Goal: Task Accomplishment & Management: Complete application form

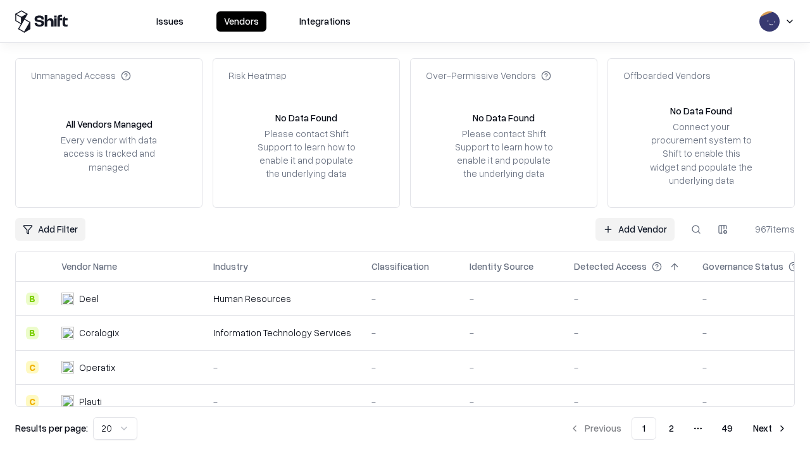
click at [635, 229] on link "Add Vendor" at bounding box center [634, 229] width 79 height 23
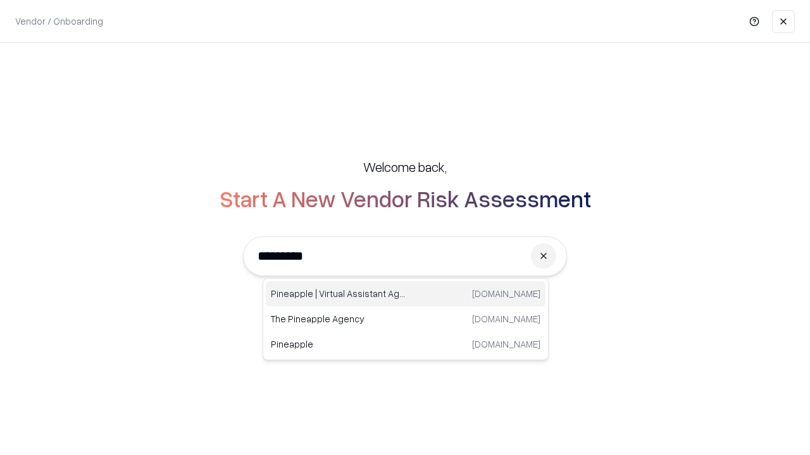
click at [406, 294] on div "Pineapple | Virtual Assistant Agency trypineapple.com" at bounding box center [406, 294] width 280 height 25
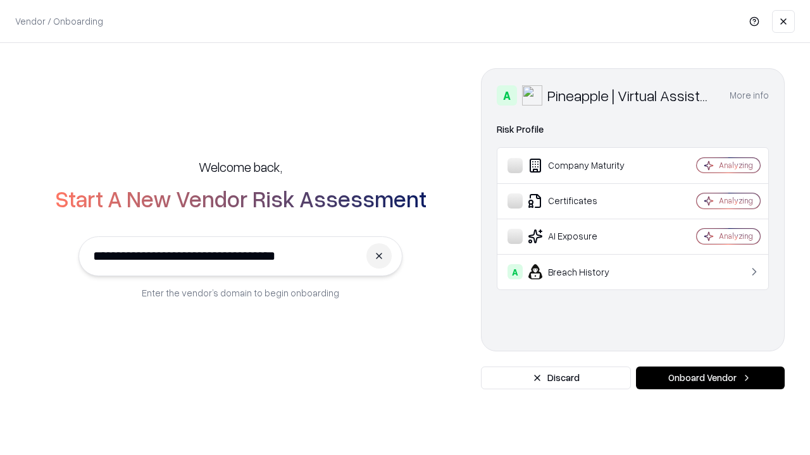
type input "**********"
click at [710, 378] on button "Onboard Vendor" at bounding box center [710, 378] width 149 height 23
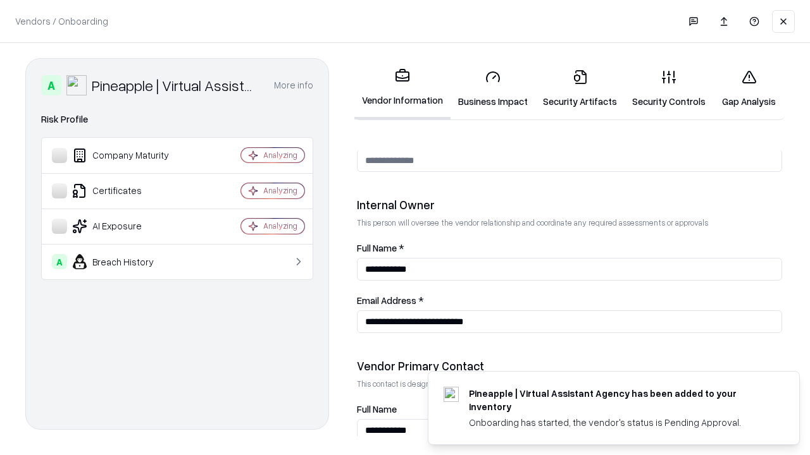
scroll to position [655, 0]
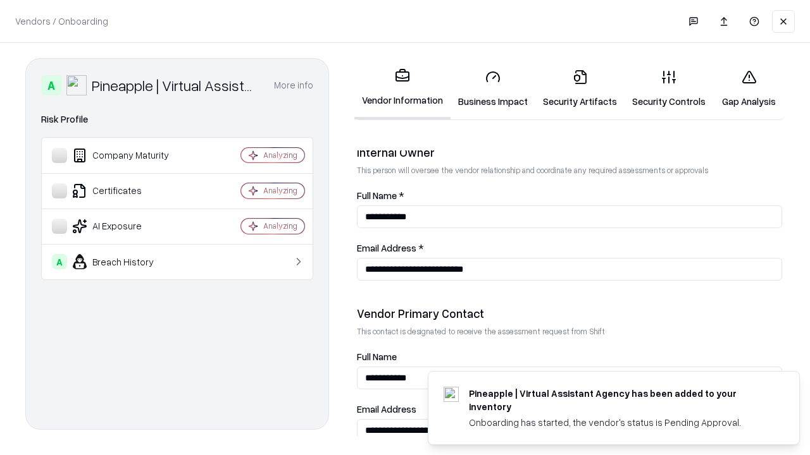
click at [493, 89] on link "Business Impact" at bounding box center [492, 88] width 85 height 59
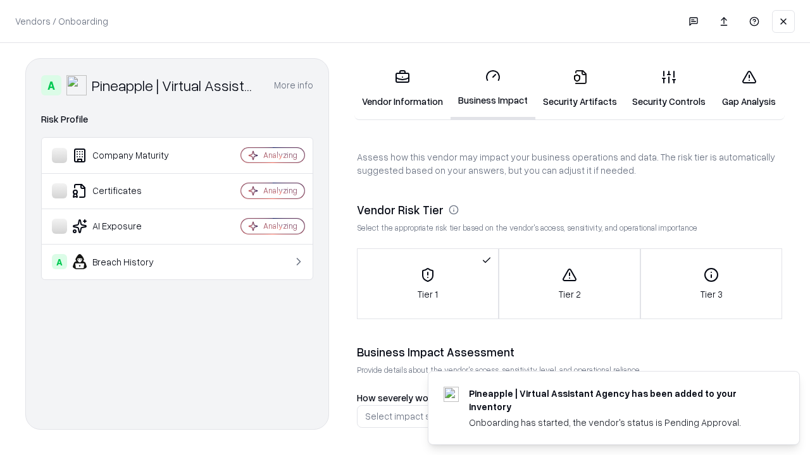
click at [579, 89] on link "Security Artifacts" at bounding box center [579, 88] width 89 height 59
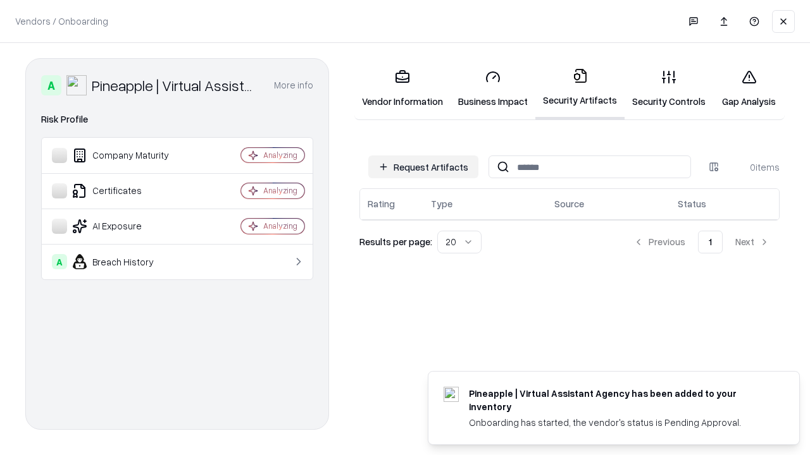
click at [423, 167] on button "Request Artifacts" at bounding box center [423, 167] width 110 height 23
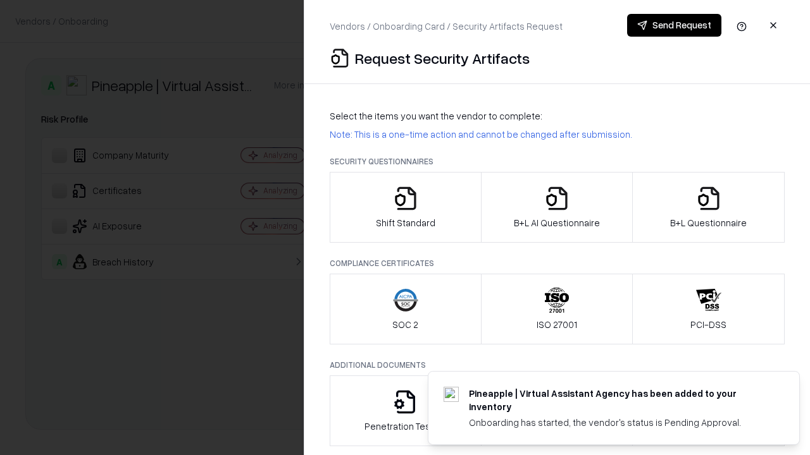
click at [405, 207] on icon "button" at bounding box center [405, 198] width 25 height 25
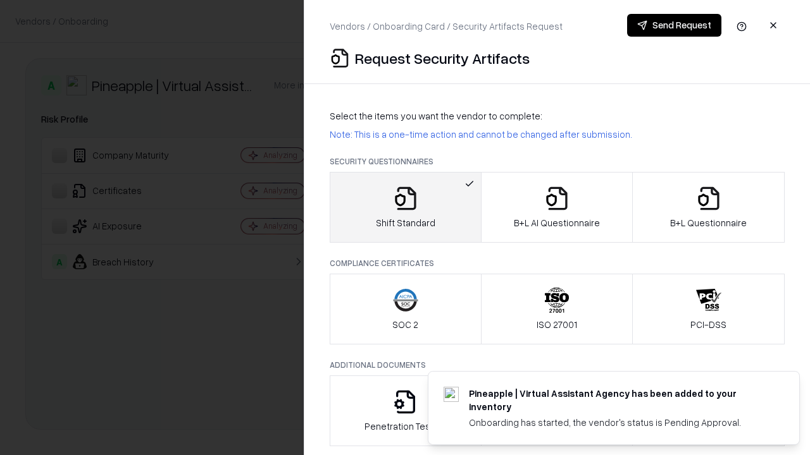
click at [674, 25] on button "Send Request" at bounding box center [674, 25] width 94 height 23
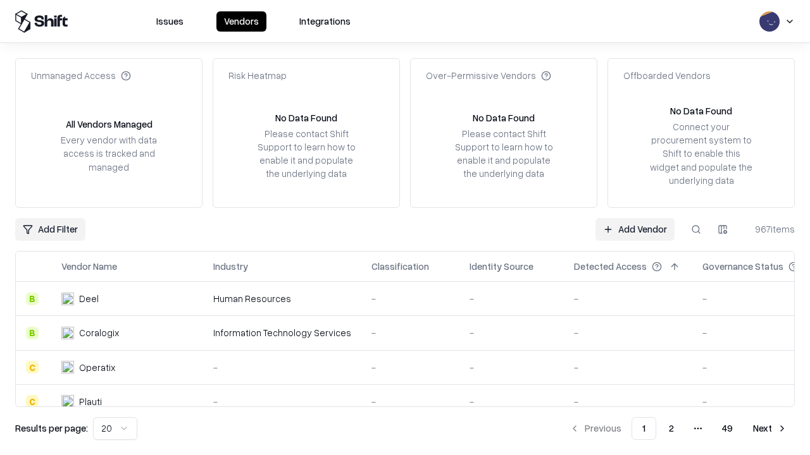
click at [696, 229] on button at bounding box center [695, 229] width 23 height 23
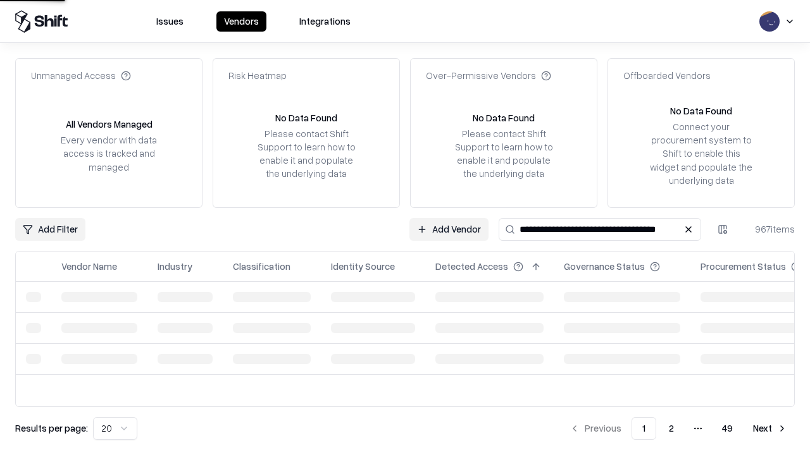
type input "**********"
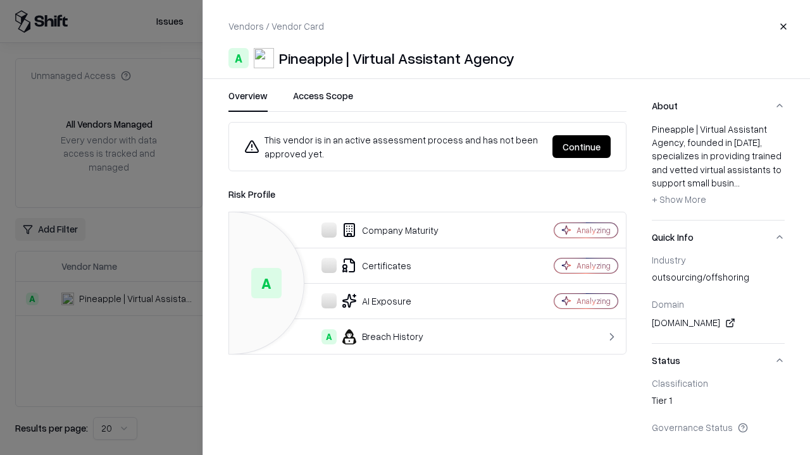
click at [581, 147] on button "Continue" at bounding box center [581, 146] width 58 height 23
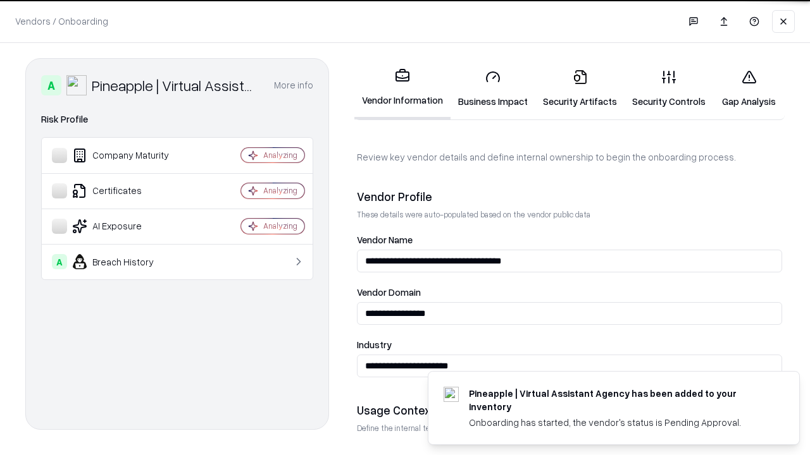
click at [579, 89] on link "Security Artifacts" at bounding box center [579, 88] width 89 height 59
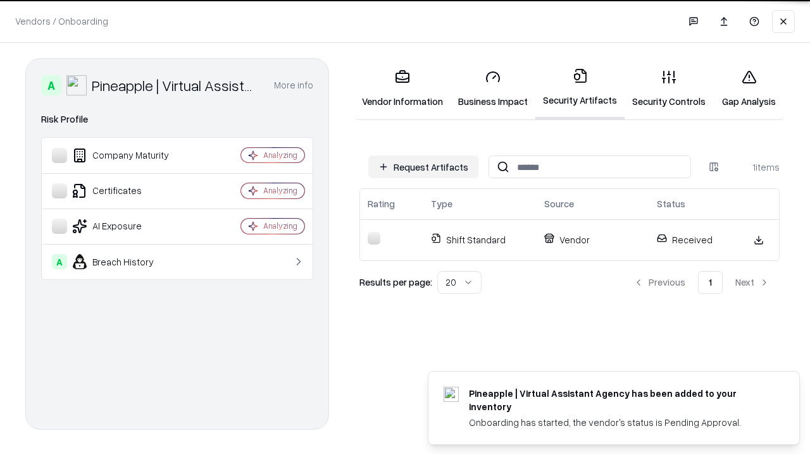
click at [669, 89] on link "Security Controls" at bounding box center [668, 88] width 89 height 59
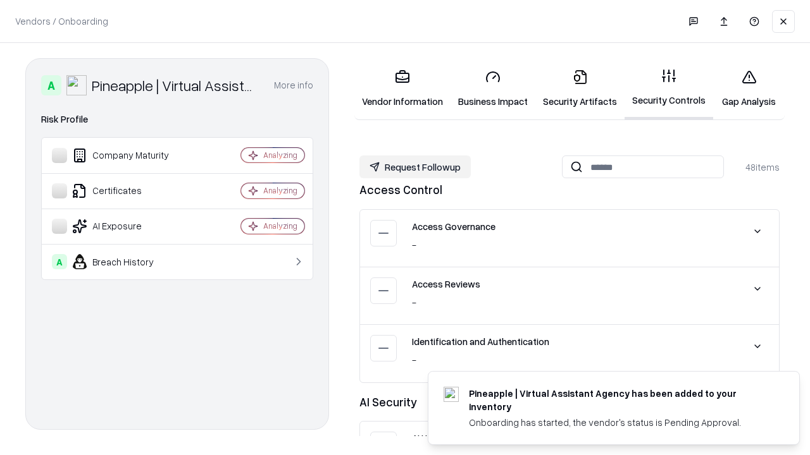
click at [415, 167] on button "Request Followup" at bounding box center [414, 167] width 111 height 23
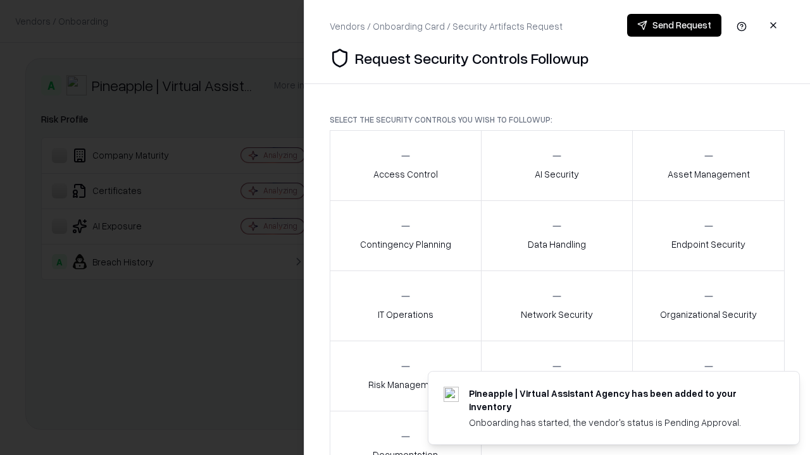
click at [405, 166] on div "Access Control" at bounding box center [405, 165] width 65 height 31
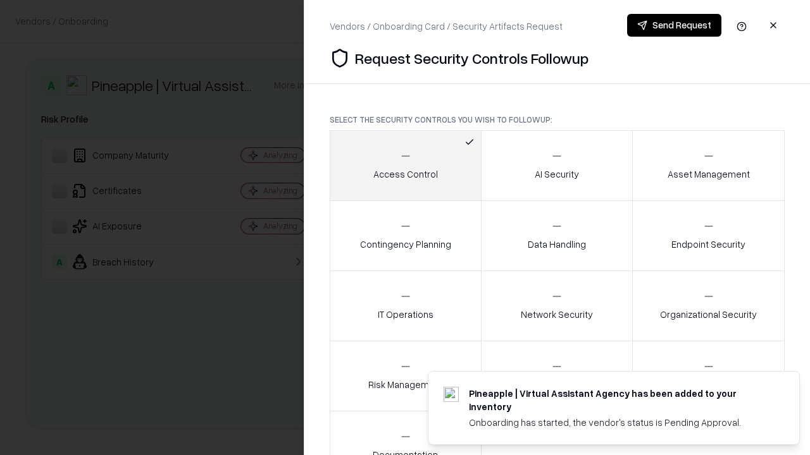
click at [674, 25] on button "Send Request" at bounding box center [674, 25] width 94 height 23
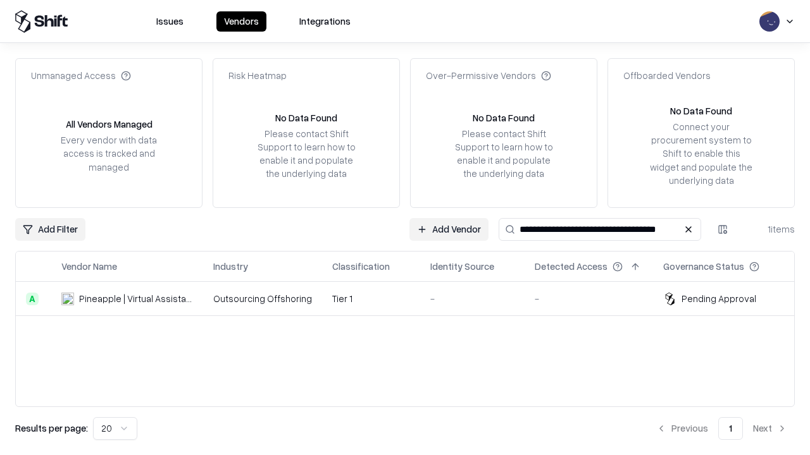
type input "**********"
click at [412, 299] on td "Tier 1" at bounding box center [371, 299] width 98 height 34
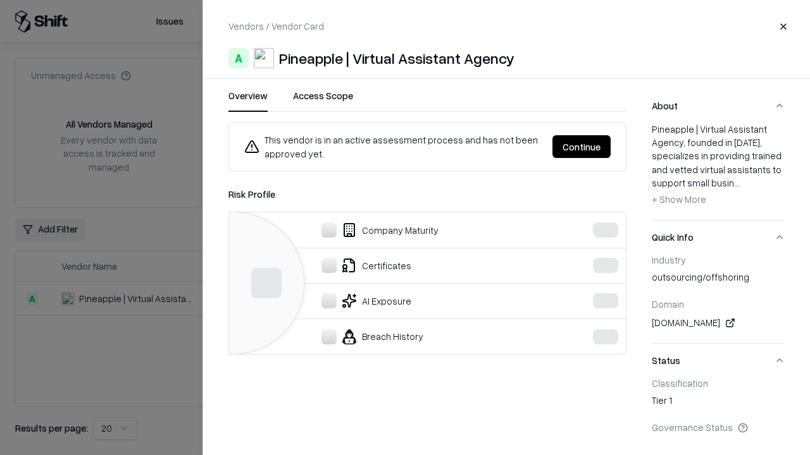
click at [581, 147] on button "Continue" at bounding box center [581, 146] width 58 height 23
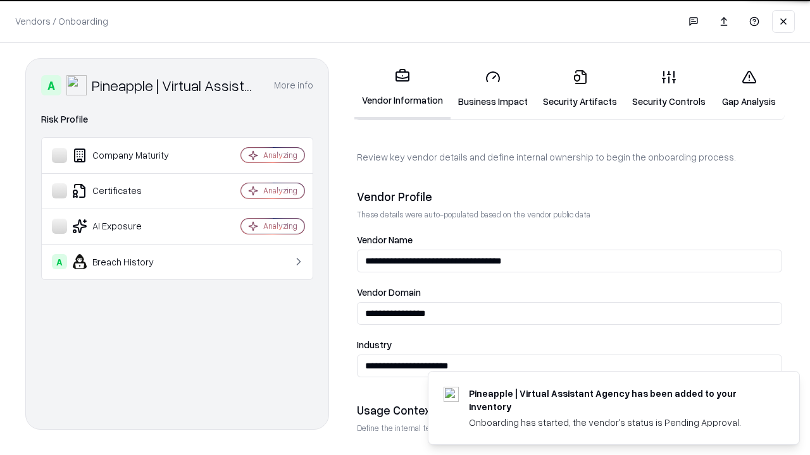
click at [748, 89] on link "Gap Analysis" at bounding box center [748, 88] width 71 height 59
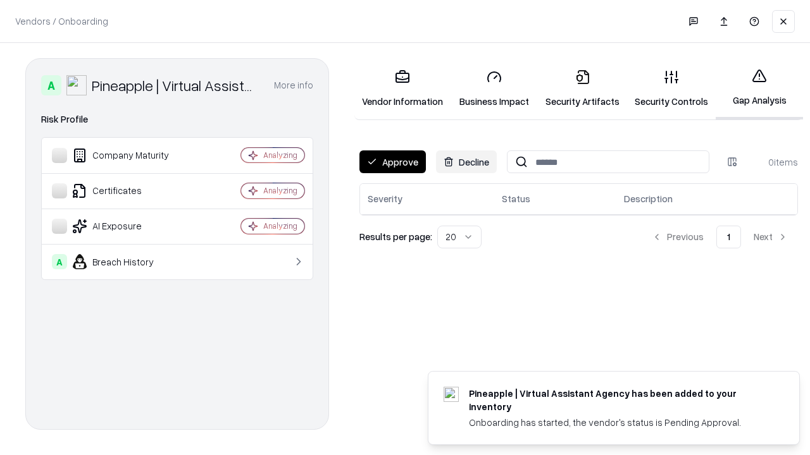
click at [392, 162] on button "Approve" at bounding box center [392, 162] width 66 height 23
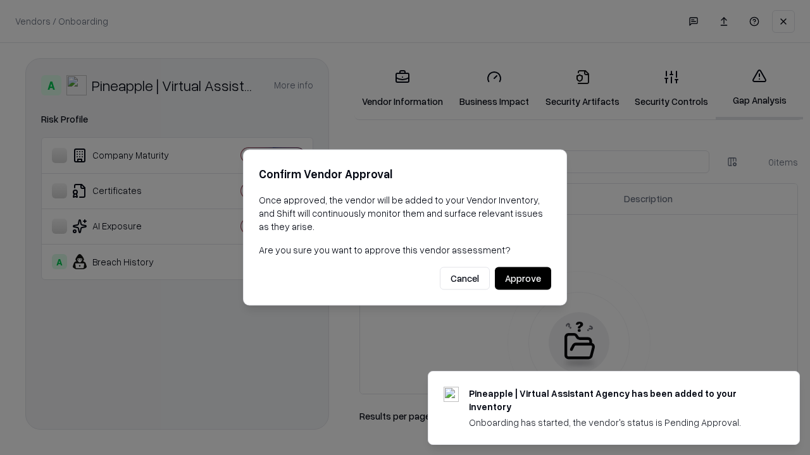
click at [523, 278] on button "Approve" at bounding box center [523, 279] width 56 height 23
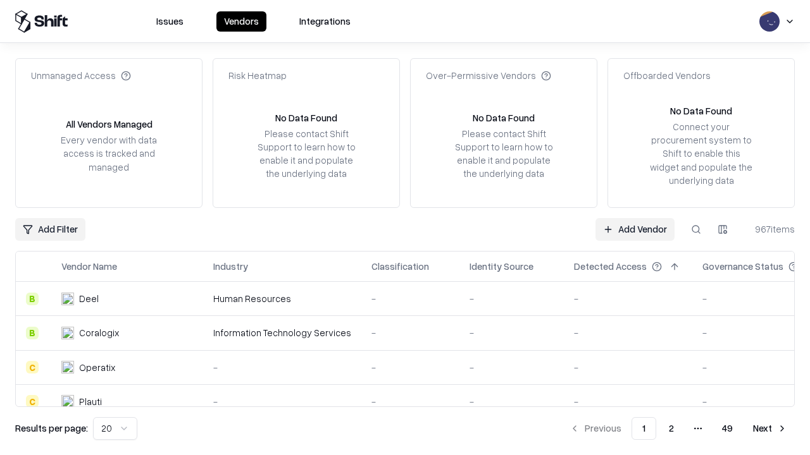
type input "**********"
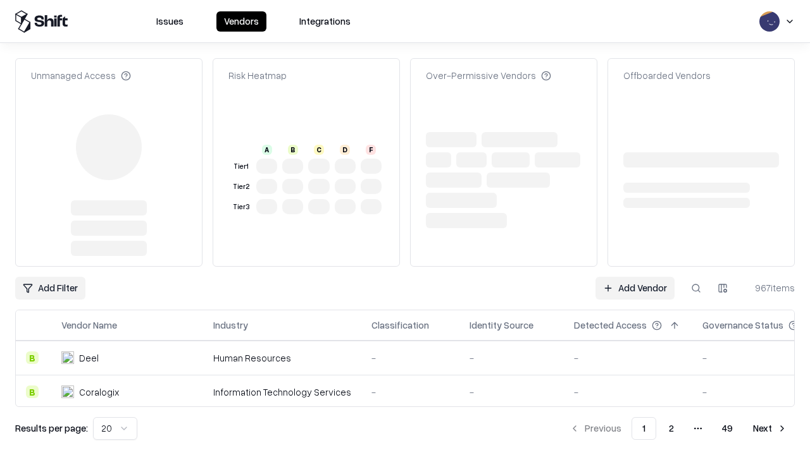
click at [635, 277] on link "Add Vendor" at bounding box center [634, 288] width 79 height 23
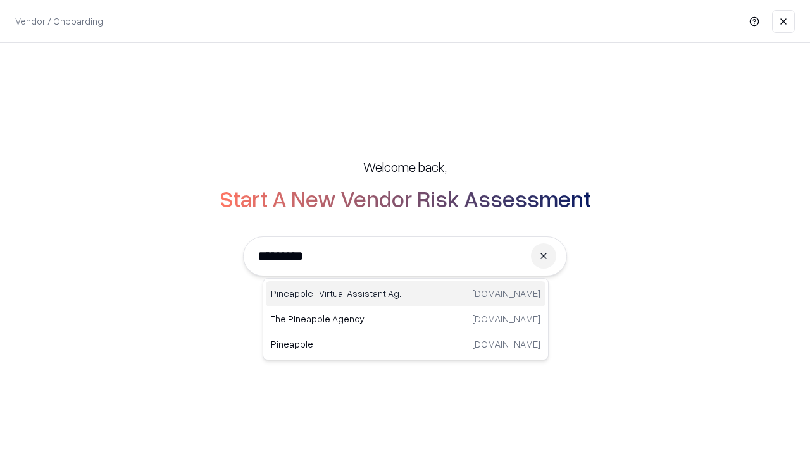
click at [406, 294] on div "Pineapple | Virtual Assistant Agency trypineapple.com" at bounding box center [406, 294] width 280 height 25
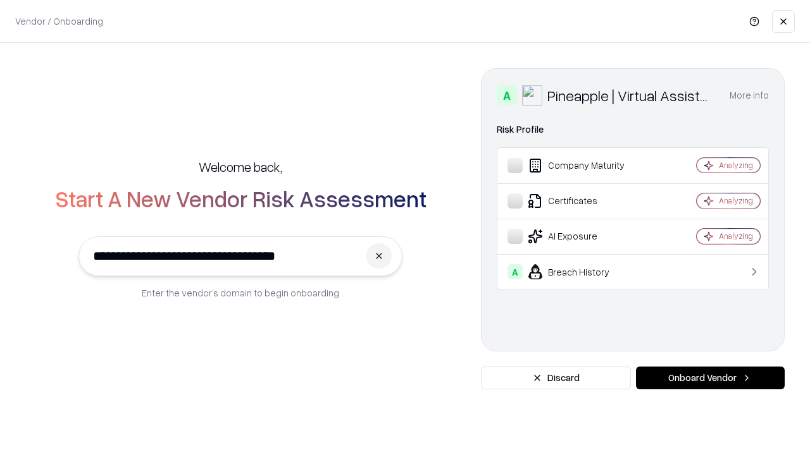
type input "**********"
click at [710, 378] on button "Onboard Vendor" at bounding box center [710, 378] width 149 height 23
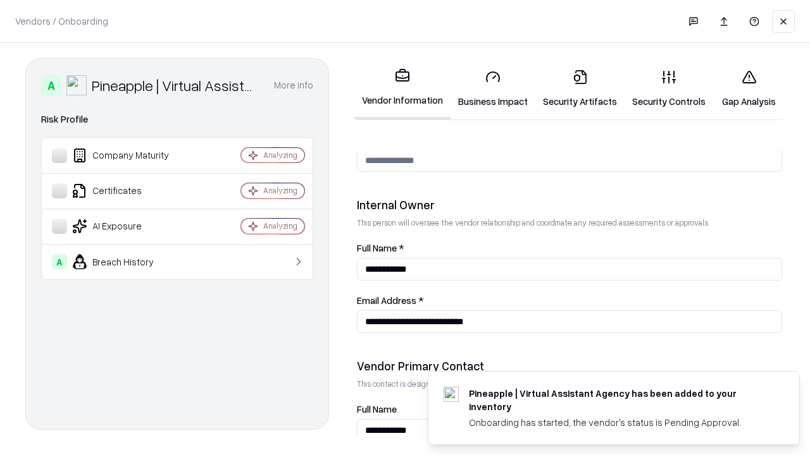
scroll to position [655, 0]
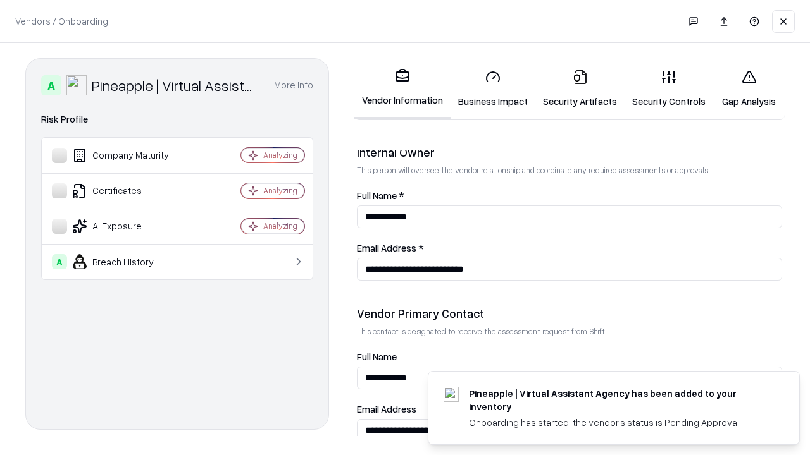
click at [748, 89] on link "Gap Analysis" at bounding box center [748, 88] width 71 height 59
